Goal: Complete application form

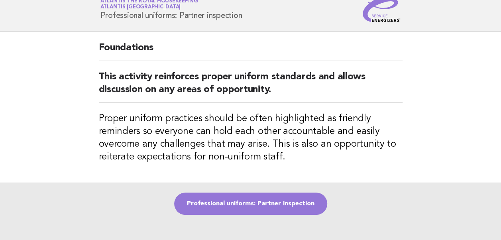
scroll to position [40, 0]
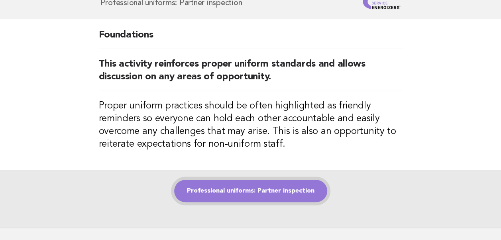
click at [237, 191] on link "Professional uniforms: Partner inspection" at bounding box center [250, 191] width 153 height 22
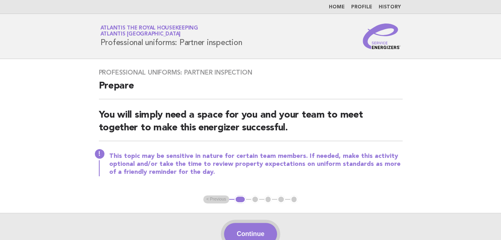
click at [246, 229] on button "Continue" at bounding box center [250, 234] width 53 height 22
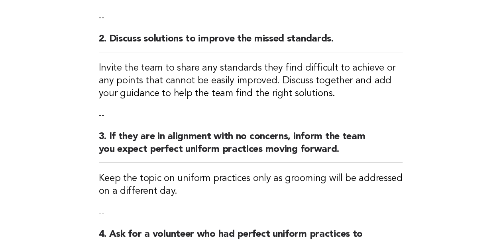
scroll to position [398, 0]
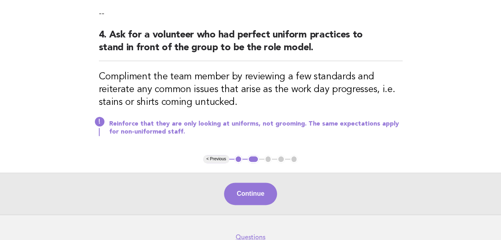
click at [258, 192] on button "Continue" at bounding box center [250, 193] width 53 height 22
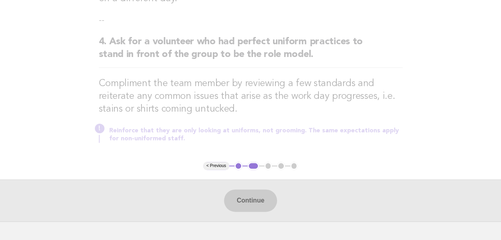
scroll to position [438, 0]
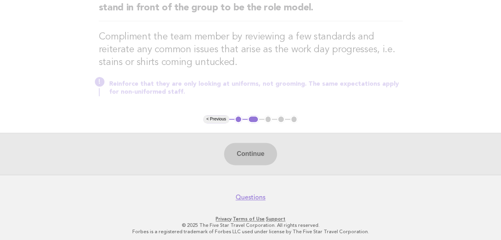
click at [255, 153] on div "Continue" at bounding box center [250, 154] width 501 height 42
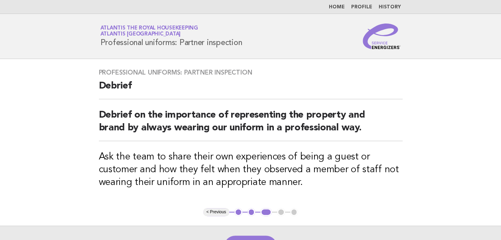
scroll to position [96, 0]
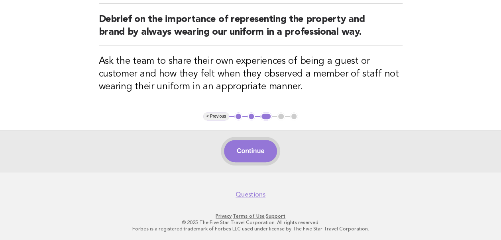
click at [239, 148] on button "Continue" at bounding box center [250, 151] width 53 height 22
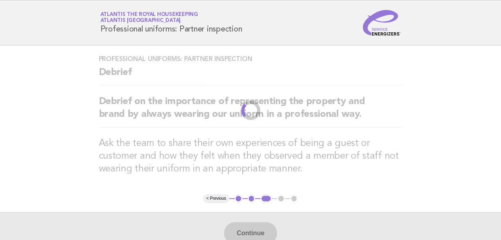
scroll to position [0, 0]
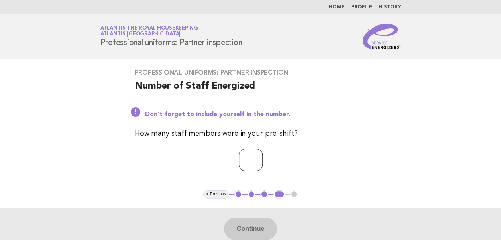
click at [239, 163] on input "number" at bounding box center [251, 160] width 24 height 22
type input "**"
click at [252, 229] on button "Continue" at bounding box center [250, 228] width 53 height 22
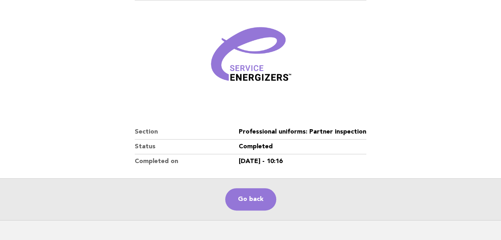
scroll to position [136, 0]
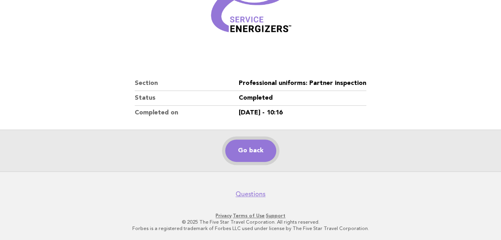
click at [249, 153] on link "Go back" at bounding box center [250, 150] width 51 height 22
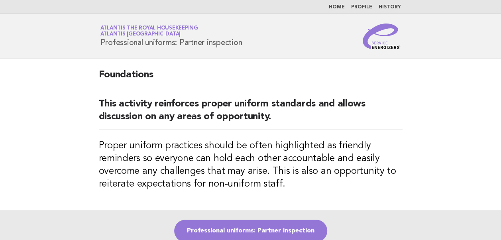
scroll to position [40, 0]
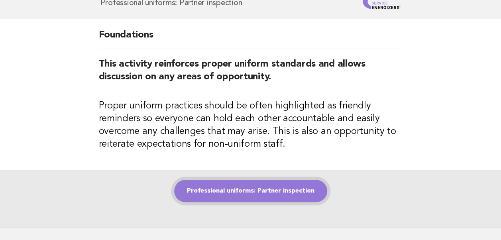
click at [236, 190] on link "Professional uniforms: Partner inspection" at bounding box center [250, 191] width 153 height 22
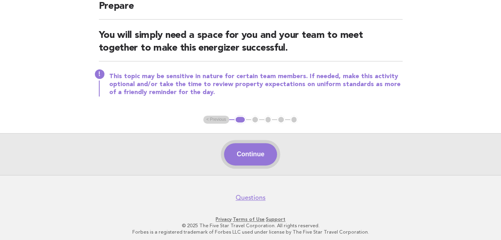
click at [252, 152] on button "Continue" at bounding box center [250, 154] width 53 height 22
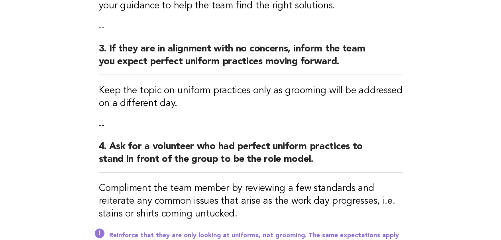
scroll to position [438, 0]
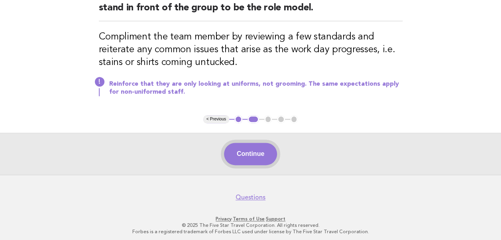
click at [241, 152] on button "Continue" at bounding box center [250, 154] width 53 height 22
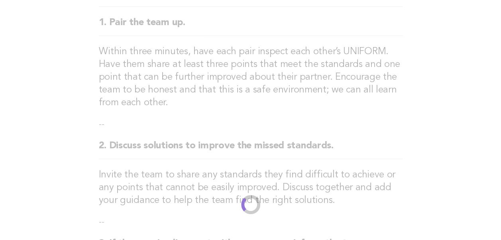
scroll to position [0, 0]
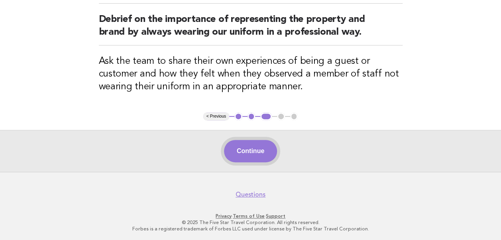
click at [258, 147] on button "Continue" at bounding box center [250, 151] width 53 height 22
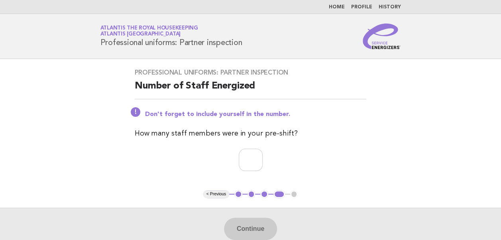
scroll to position [78, 0]
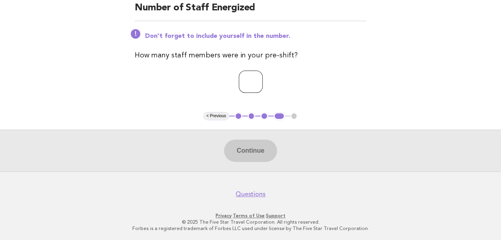
click at [242, 83] on input "number" at bounding box center [251, 81] width 24 height 22
type input "**"
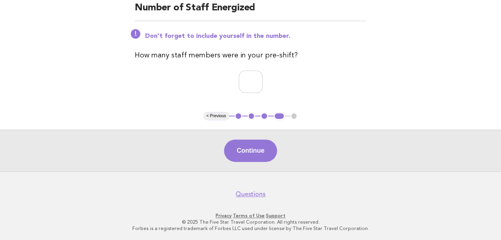
click at [358, 78] on p "**" at bounding box center [250, 81] width 231 height 22
click at [252, 154] on button "Continue" at bounding box center [250, 150] width 53 height 22
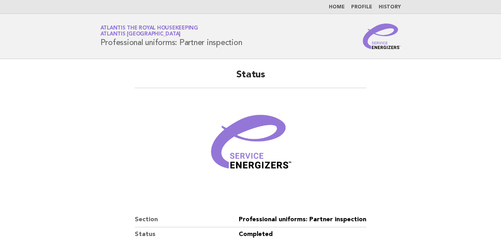
scroll to position [136, 0]
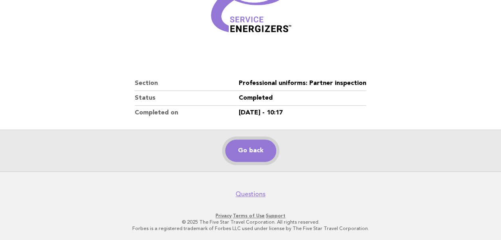
click at [251, 148] on link "Go back" at bounding box center [250, 150] width 51 height 22
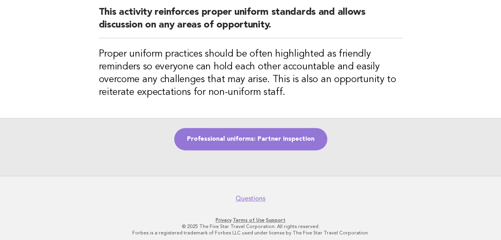
scroll to position [96, 0]
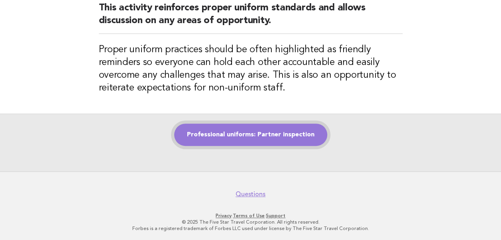
click at [222, 139] on link "Professional uniforms: Partner inspection" at bounding box center [250, 134] width 153 height 22
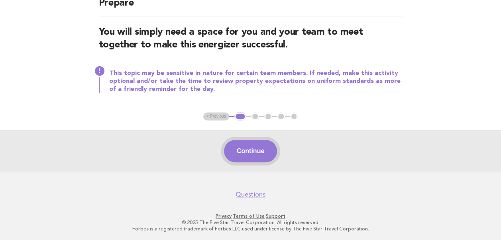
click at [263, 152] on button "Continue" at bounding box center [250, 151] width 53 height 22
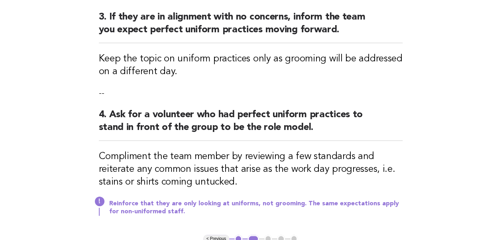
scroll to position [440, 0]
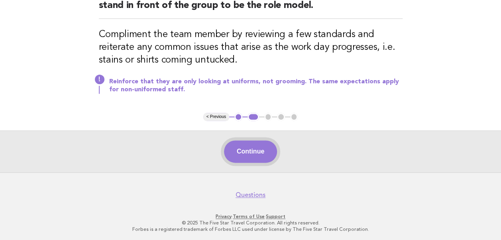
click at [260, 149] on button "Continue" at bounding box center [250, 151] width 53 height 22
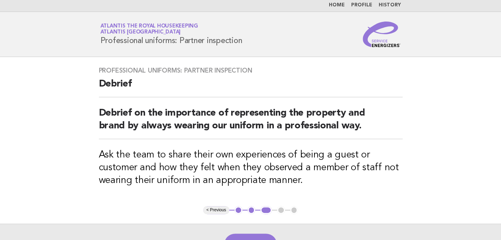
scroll to position [0, 0]
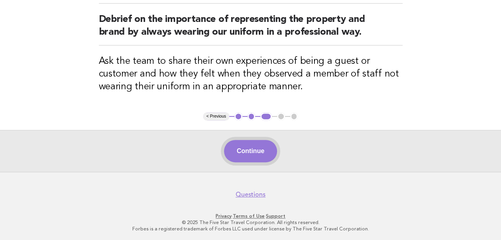
click at [255, 151] on button "Continue" at bounding box center [250, 151] width 53 height 22
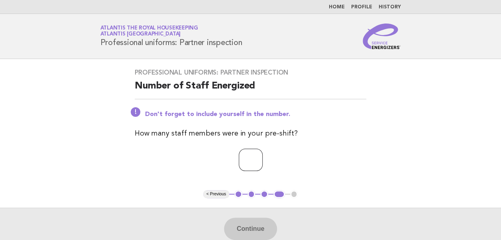
click at [239, 160] on input "number" at bounding box center [251, 160] width 24 height 22
type input "**"
click at [247, 231] on button "Continue" at bounding box center [250, 228] width 53 height 22
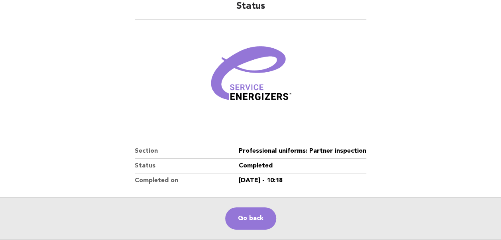
scroll to position [136, 0]
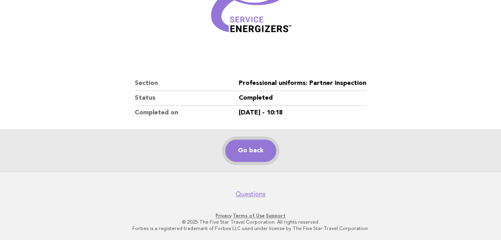
click at [249, 150] on link "Go back" at bounding box center [250, 150] width 51 height 22
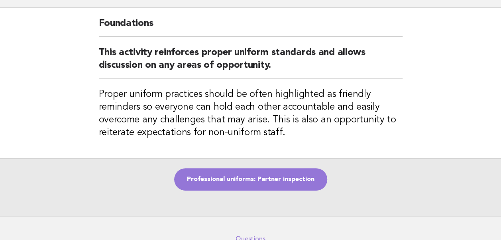
scroll to position [96, 0]
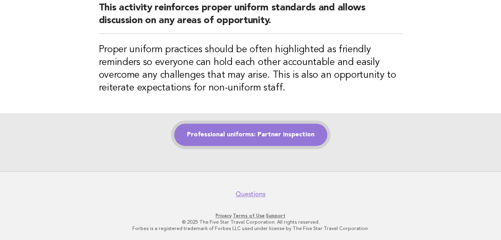
click at [226, 135] on link "Professional uniforms: Partner inspection" at bounding box center [250, 134] width 153 height 22
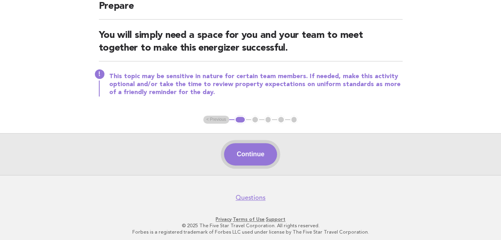
click at [249, 151] on button "Continue" at bounding box center [250, 154] width 53 height 22
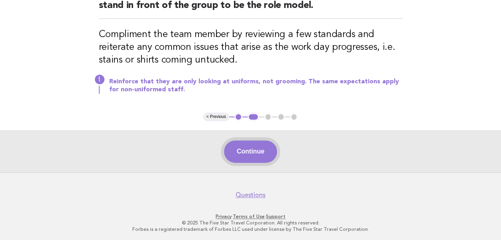
click at [247, 152] on button "Continue" at bounding box center [250, 151] width 53 height 22
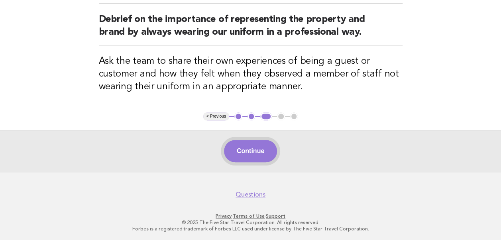
click at [246, 147] on button "Continue" at bounding box center [250, 151] width 53 height 22
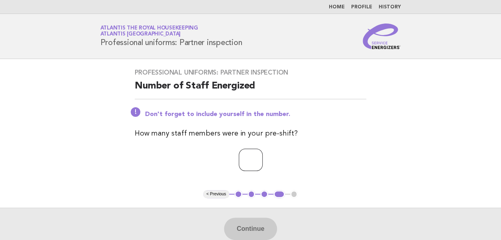
click at [242, 159] on input "number" at bounding box center [251, 160] width 24 height 22
type input "**"
click at [243, 226] on button "Continue" at bounding box center [250, 228] width 53 height 22
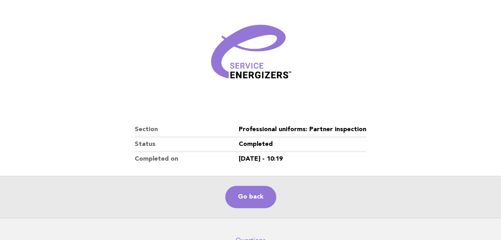
scroll to position [136, 0]
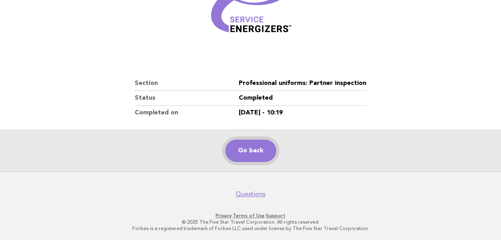
click at [249, 153] on link "Go back" at bounding box center [250, 150] width 51 height 22
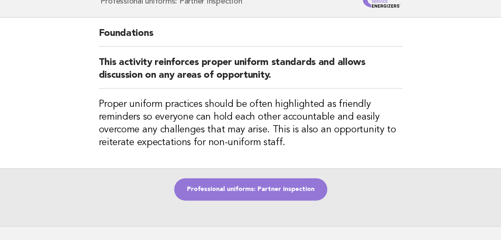
scroll to position [96, 0]
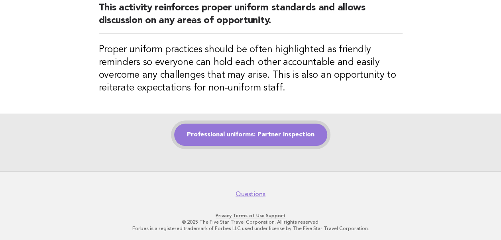
click at [260, 133] on link "Professional uniforms: Partner inspection" at bounding box center [250, 134] width 153 height 22
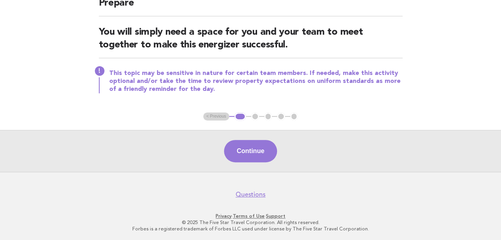
click at [250, 149] on button "Continue" at bounding box center [250, 151] width 53 height 22
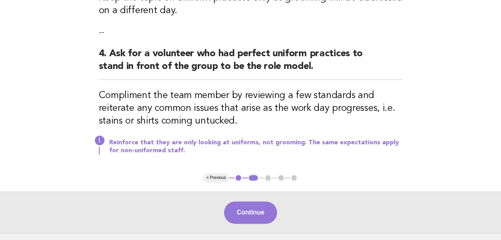
scroll to position [440, 0]
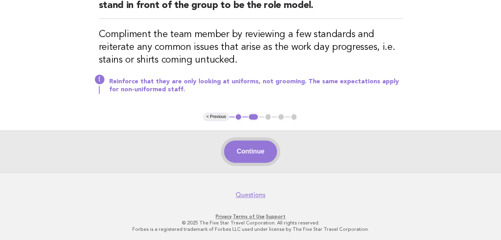
click at [245, 148] on button "Continue" at bounding box center [250, 151] width 53 height 22
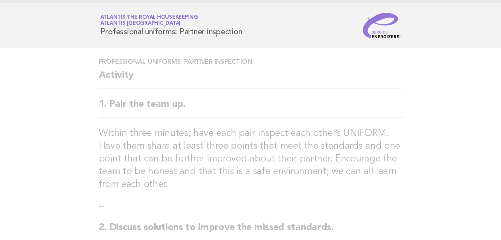
scroll to position [0, 0]
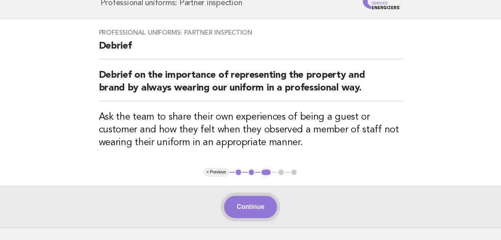
click at [242, 202] on button "Continue" at bounding box center [250, 207] width 53 height 22
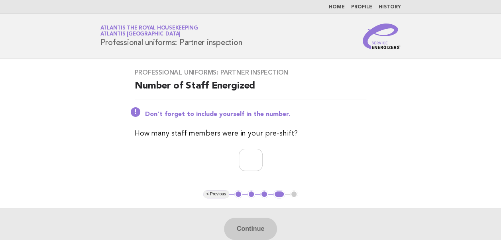
scroll to position [78, 0]
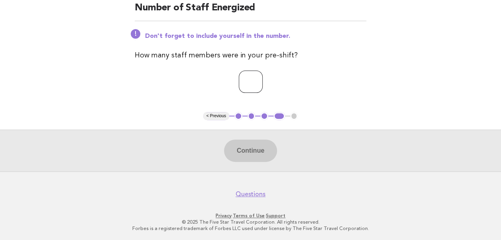
click at [239, 83] on input "number" at bounding box center [251, 81] width 24 height 22
type input "**"
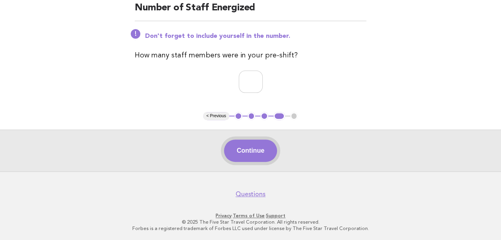
click at [249, 150] on button "Continue" at bounding box center [250, 150] width 53 height 22
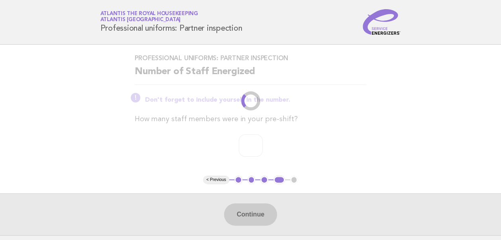
scroll to position [0, 0]
